Goal: Information Seeking & Learning: Learn about a topic

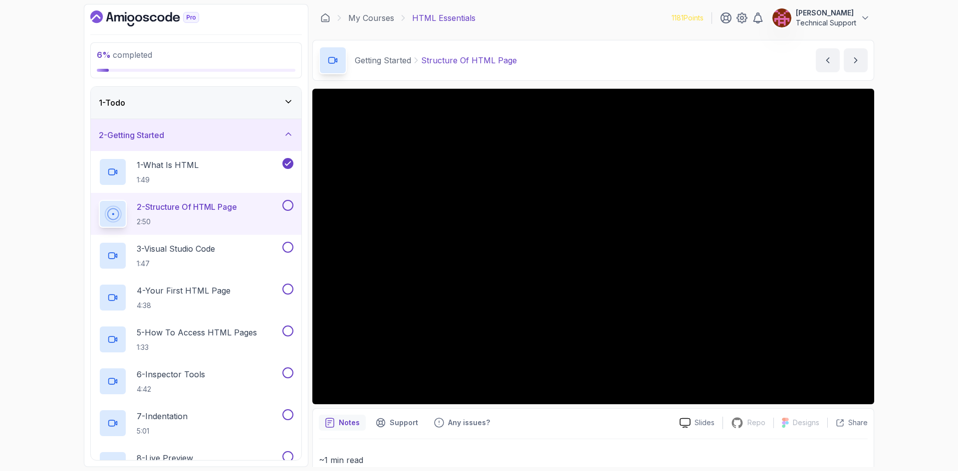
click at [909, 154] on div "6 % completed 1 - Todo 2 - Getting Started 1 - What Is HTML 1:49 2 - Structure …" at bounding box center [479, 235] width 958 height 471
click at [913, 194] on div "6 % completed 1 - Todo 2 - Getting Started 1 - What Is HTML 1:49 2 - Structure …" at bounding box center [479, 235] width 958 height 471
click at [924, 156] on div "6 % completed 1 - Todo 2 - Getting Started 1 - What Is HTML 1:49 2 - Structure …" at bounding box center [479, 235] width 958 height 471
click at [918, 178] on div "6 % completed 1 - Todo 2 - Getting Started 1 - What Is HTML 1:49 2 - Structure …" at bounding box center [479, 235] width 958 height 471
click at [909, 267] on div "6 % completed 1 - Todo 2 - Getting Started 1 - What Is HTML 1:49 2 - Structure …" at bounding box center [479, 235] width 958 height 471
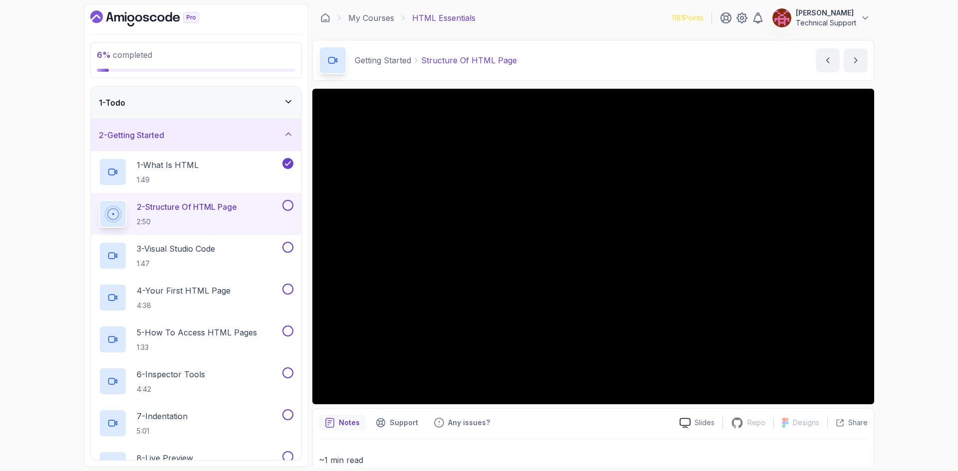
click at [902, 287] on div "6 % completed 1 - Todo 2 - Getting Started 1 - What Is HTML 1:49 2 - Structure …" at bounding box center [479, 235] width 958 height 471
click at [904, 305] on div "6 % completed 1 - Todo 2 - Getting Started 1 - What Is HTML 1:49 2 - Structure …" at bounding box center [479, 235] width 958 height 471
click at [918, 284] on div "6 % completed 1 - Todo 2 - Getting Started 1 - What Is HTML 1:49 2 - Structure …" at bounding box center [479, 235] width 958 height 471
click at [913, 287] on div "6 % completed 1 - Todo 2 - Getting Started 1 - What Is HTML 1:49 2 - Structure …" at bounding box center [479, 235] width 958 height 471
click at [911, 287] on div "6 % completed 1 - Todo 2 - Getting Started 1 - What Is HTML 1:49 2 - Structure …" at bounding box center [479, 235] width 958 height 471
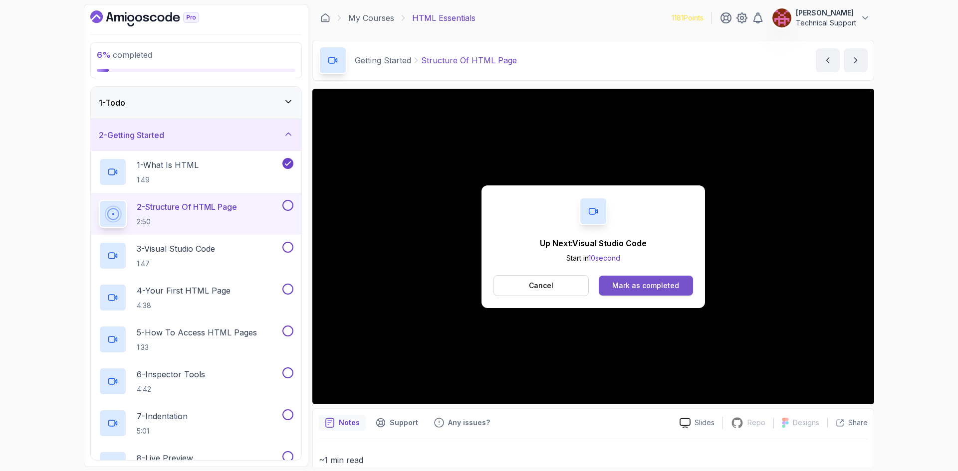
click at [635, 291] on button "Mark as completed" at bounding box center [646, 286] width 94 height 20
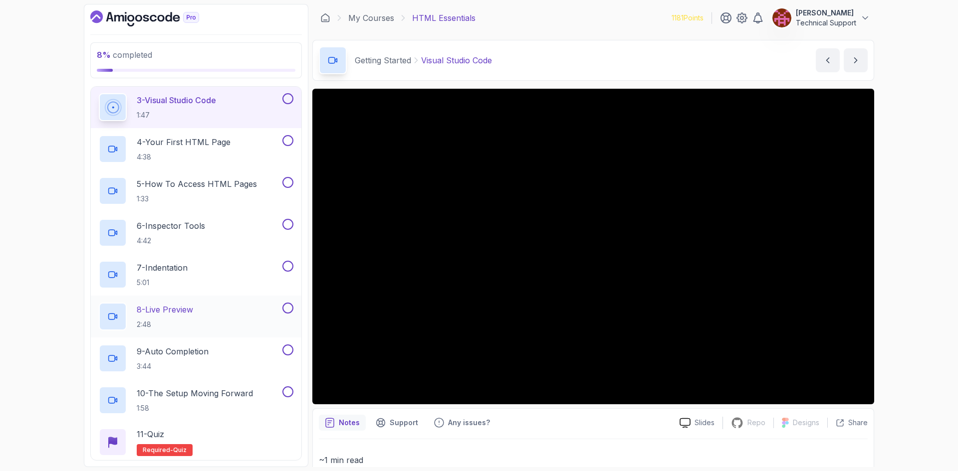
scroll to position [100, 0]
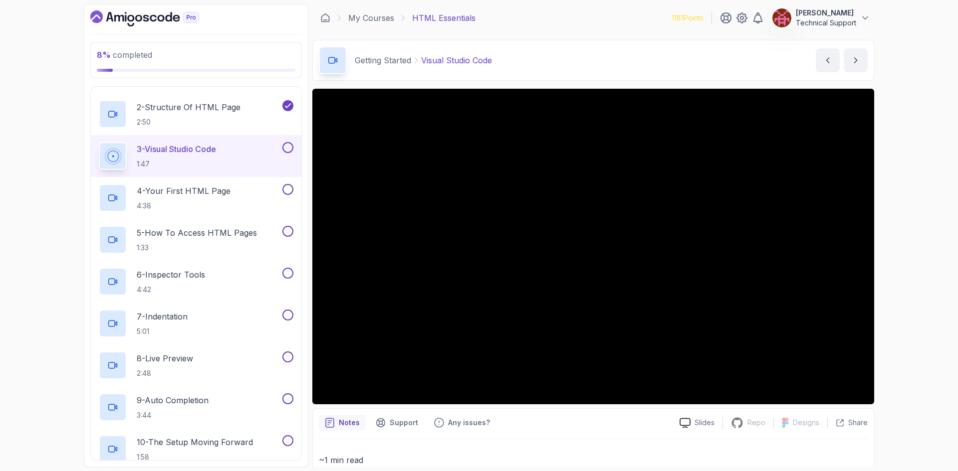
click at [903, 277] on div "8 % completed 1 - Todo 2 - Getting Started 1 - What Is HTML 1:49 2 - Structure …" at bounding box center [479, 235] width 958 height 471
click at [908, 275] on div "8 % completed 1 - Todo 2 - Getting Started 1 - What Is HTML 1:49 2 - Structure …" at bounding box center [479, 235] width 958 height 471
click at [896, 259] on div "8 % completed 1 - Todo 2 - Getting Started 1 - What Is HTML 1:49 2 - Structure …" at bounding box center [479, 235] width 958 height 471
click at [911, 249] on div "8 % completed 1 - Todo 2 - Getting Started 1 - What Is HTML 1:49 2 - Structure …" at bounding box center [479, 235] width 958 height 471
drag, startPoint x: 925, startPoint y: 287, endPoint x: 914, endPoint y: 331, distance: 45.1
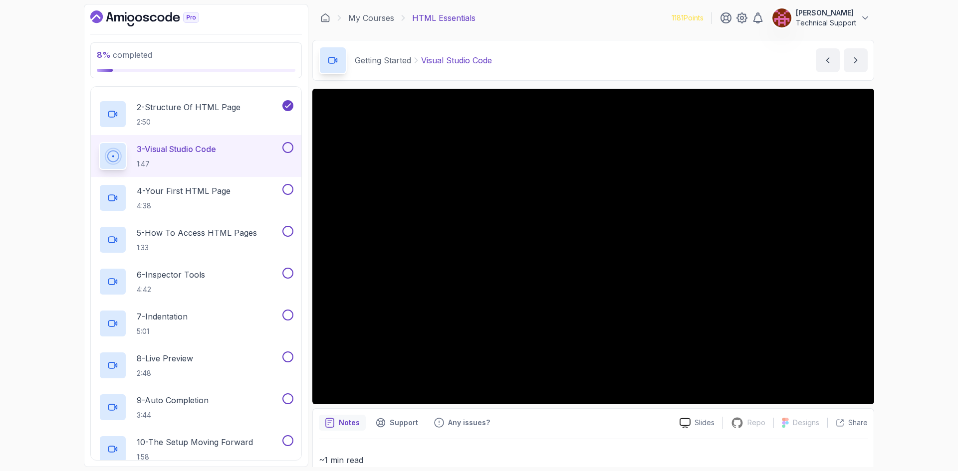
click at [914, 331] on div "8 % completed 1 - Todo 2 - Getting Started 1 - What Is HTML 1:49 2 - Structure …" at bounding box center [479, 235] width 958 height 471
click at [910, 315] on div "8 % completed 1 - Todo 2 - Getting Started 1 - What Is HTML 1:49 2 - Structure …" at bounding box center [479, 235] width 958 height 471
click at [936, 267] on div "8 % completed 1 - Todo 2 - Getting Started 1 - What Is HTML 1:49 2 - Structure …" at bounding box center [479, 235] width 958 height 471
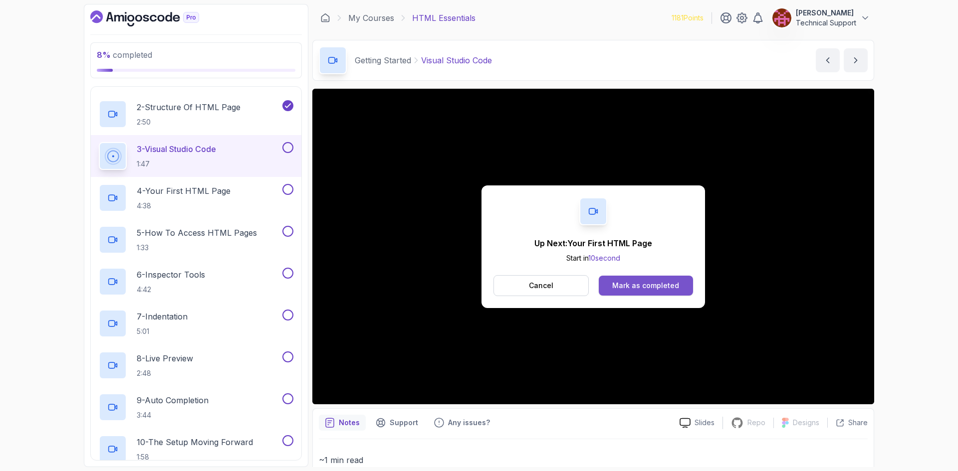
click at [661, 289] on div "Mark as completed" at bounding box center [645, 286] width 67 height 10
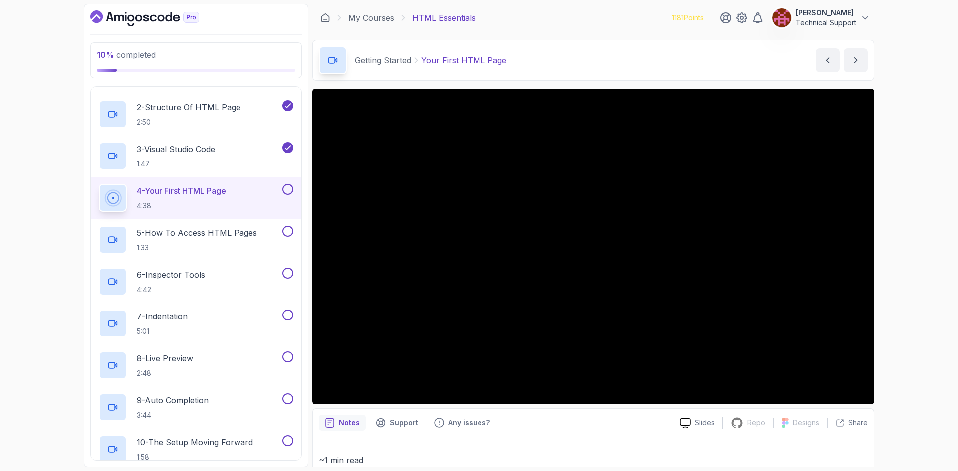
drag, startPoint x: 312, startPoint y: 232, endPoint x: 928, endPoint y: 365, distance: 629.7
click at [928, 365] on div "10 % completed 1 - Todo 2 - Getting Started 1 - What Is HTML 1:49 2 - Structure…" at bounding box center [479, 235] width 958 height 471
click at [903, 279] on div "10 % completed 1 - Todo 2 - Getting Started 1 - What Is HTML 1:49 2 - Structure…" at bounding box center [479, 235] width 958 height 471
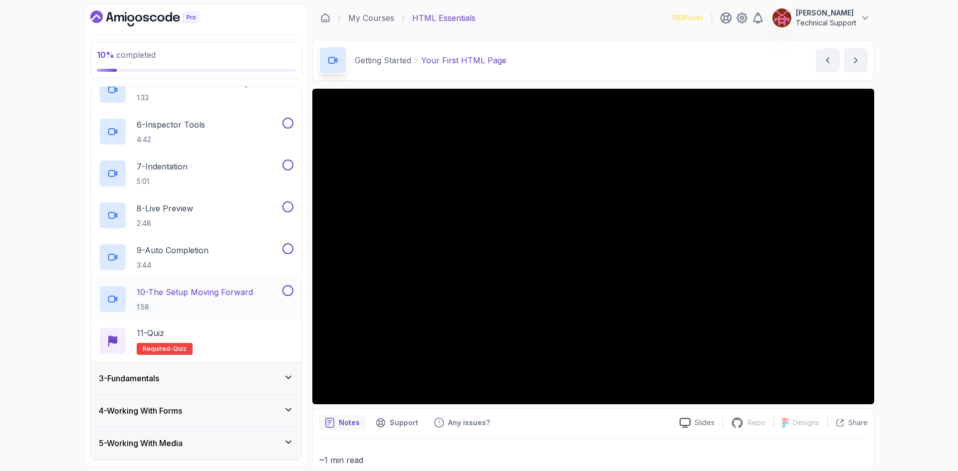
scroll to position [194, 0]
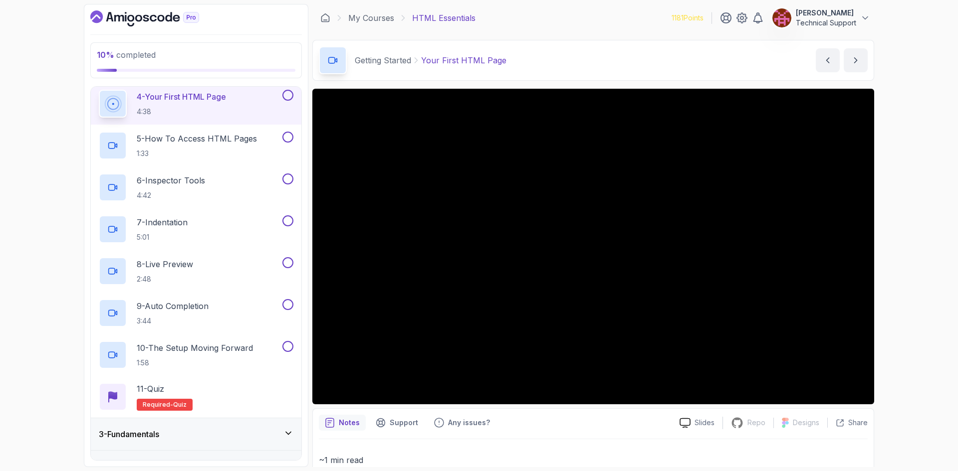
click at [927, 274] on div "10 % completed 1 - Todo 2 - Getting Started 1 - What Is HTML 1:49 2 - Structure…" at bounding box center [479, 235] width 958 height 471
click at [910, 276] on div "10 % completed 1 - Todo 2 - Getting Started 1 - What Is HTML 1:49 2 - Structure…" at bounding box center [479, 235] width 958 height 471
